Goal: Navigation & Orientation: Find specific page/section

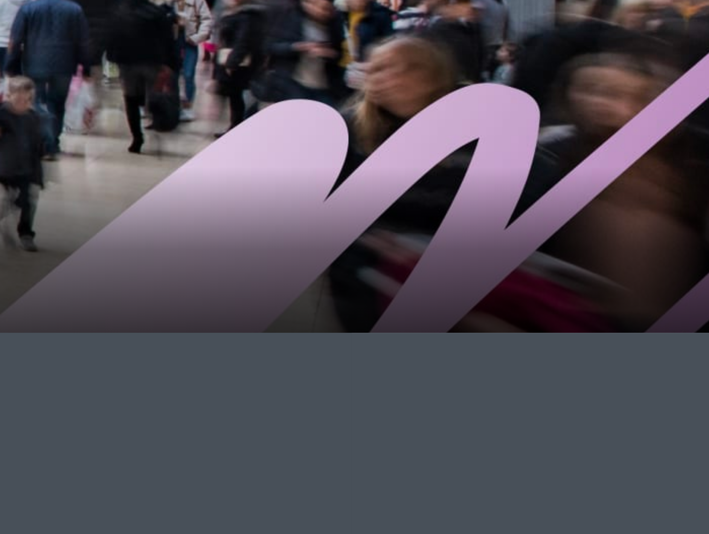
click at [647, 211] on icon at bounding box center [354, 357] width 602 height 339
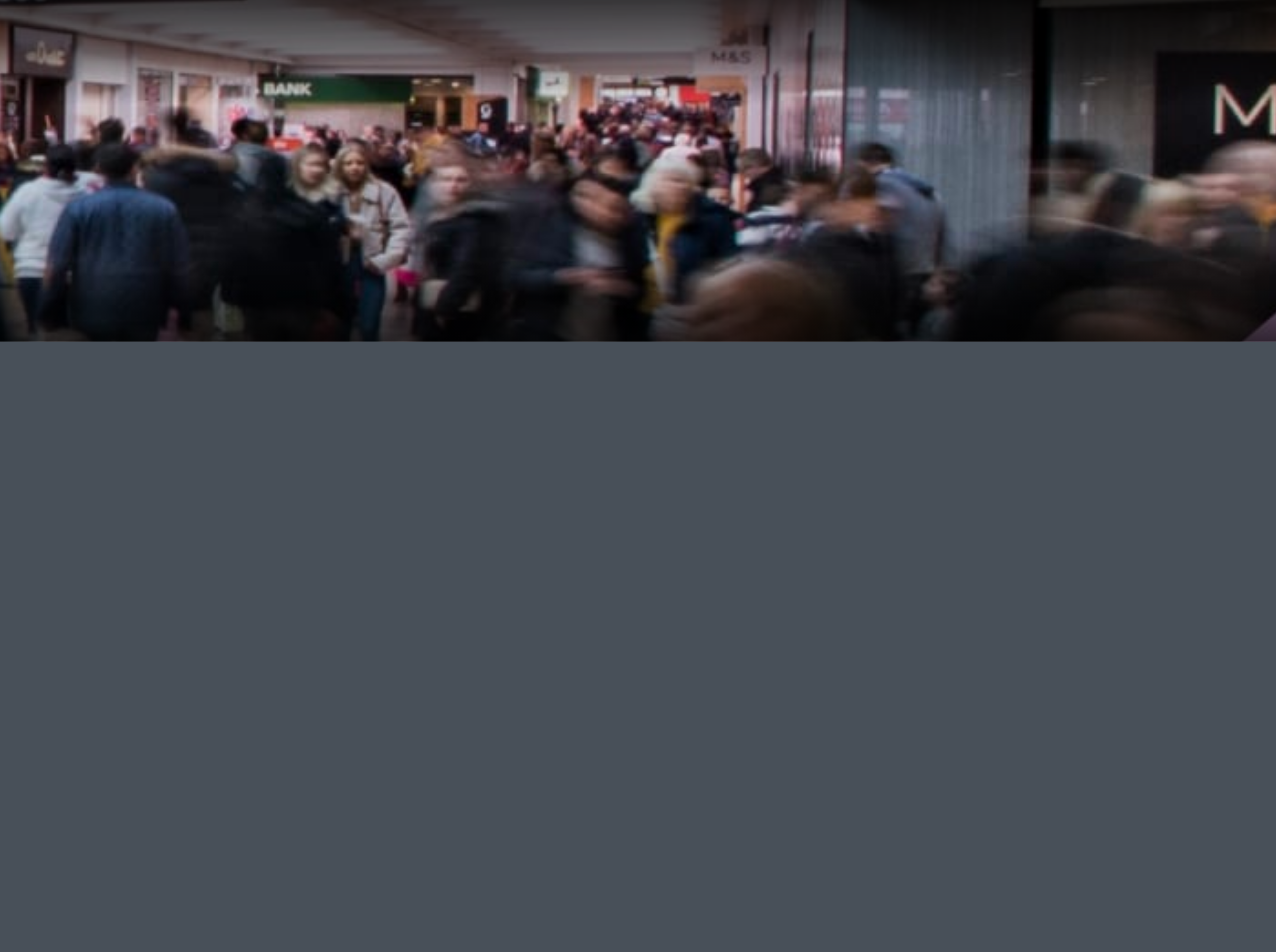
click at [708, 83] on div "Centre Map Home / Centre Map" at bounding box center [638, 82] width 1276 height 22
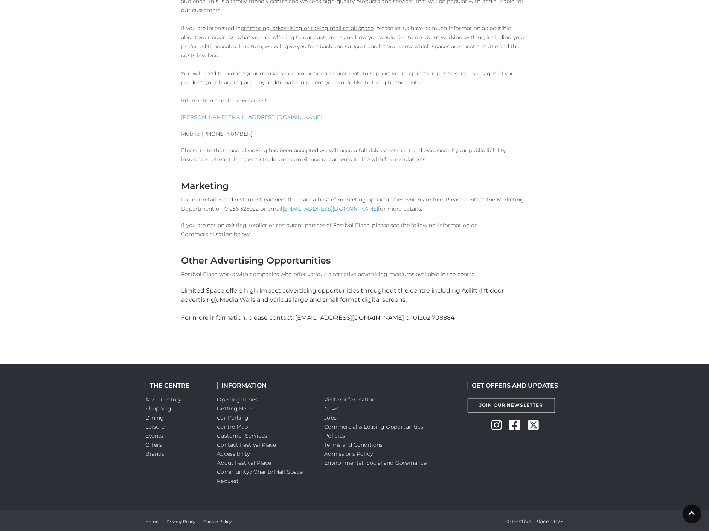
scroll to position [826, 0]
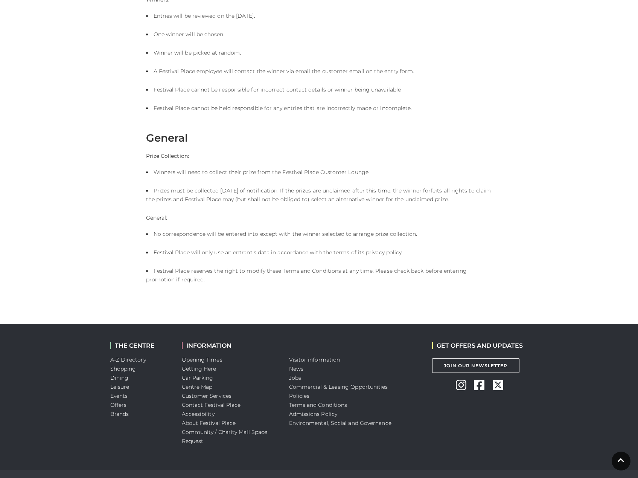
scroll to position [508, 0]
